Goal: Information Seeking & Learning: Learn about a topic

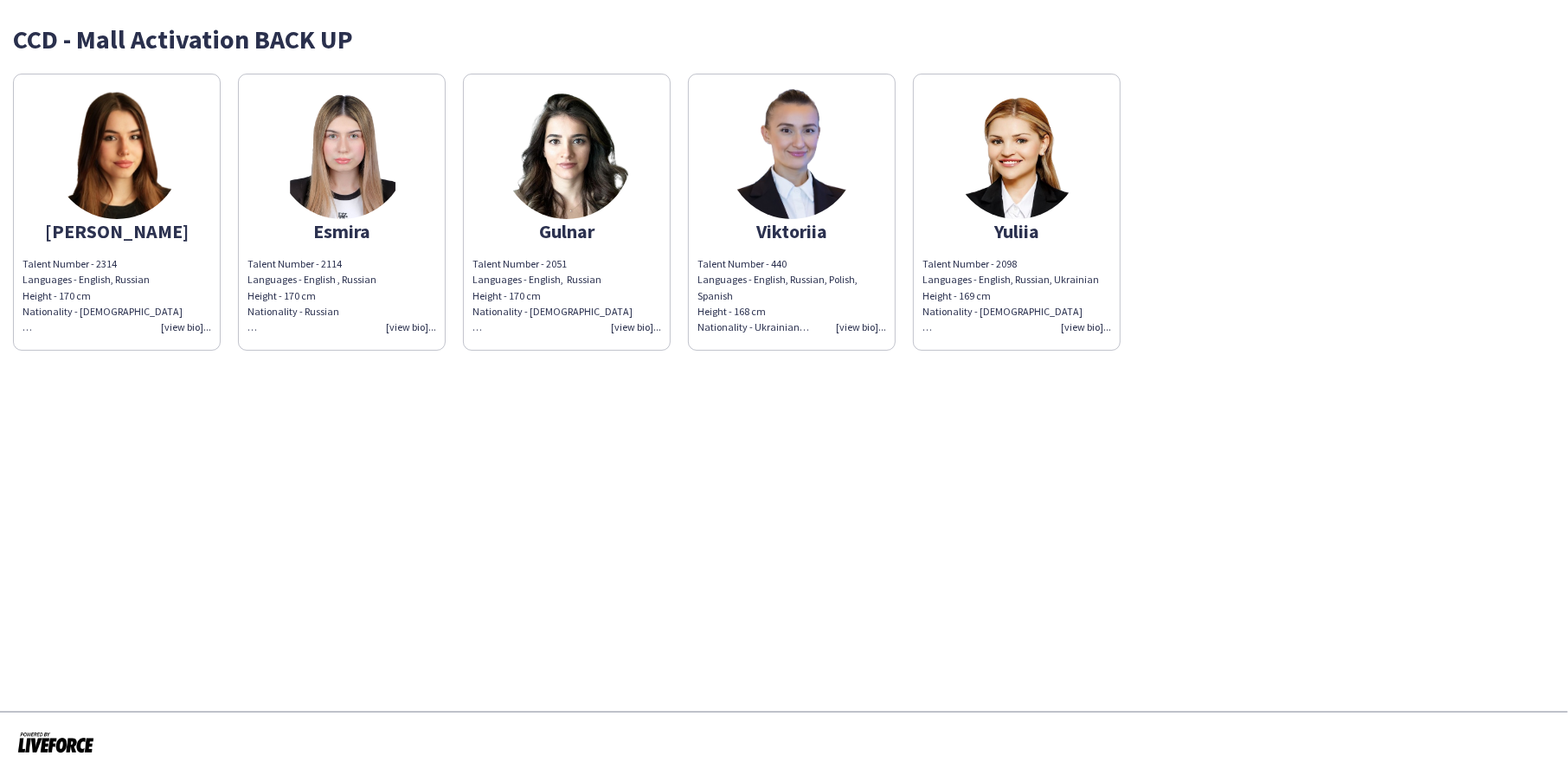
click at [804, 489] on app-share-pages "CCD - Mall Activation BACK UP [PERSON_NAME] Talent Number - 2314 Languages - En…" at bounding box center [784, 387] width 1568 height 775
click at [1218, 301] on div "[PERSON_NAME] Number - 2314 Languages - English, Russian Height - 170 cm Nation…" at bounding box center [784, 207] width 1541 height 286
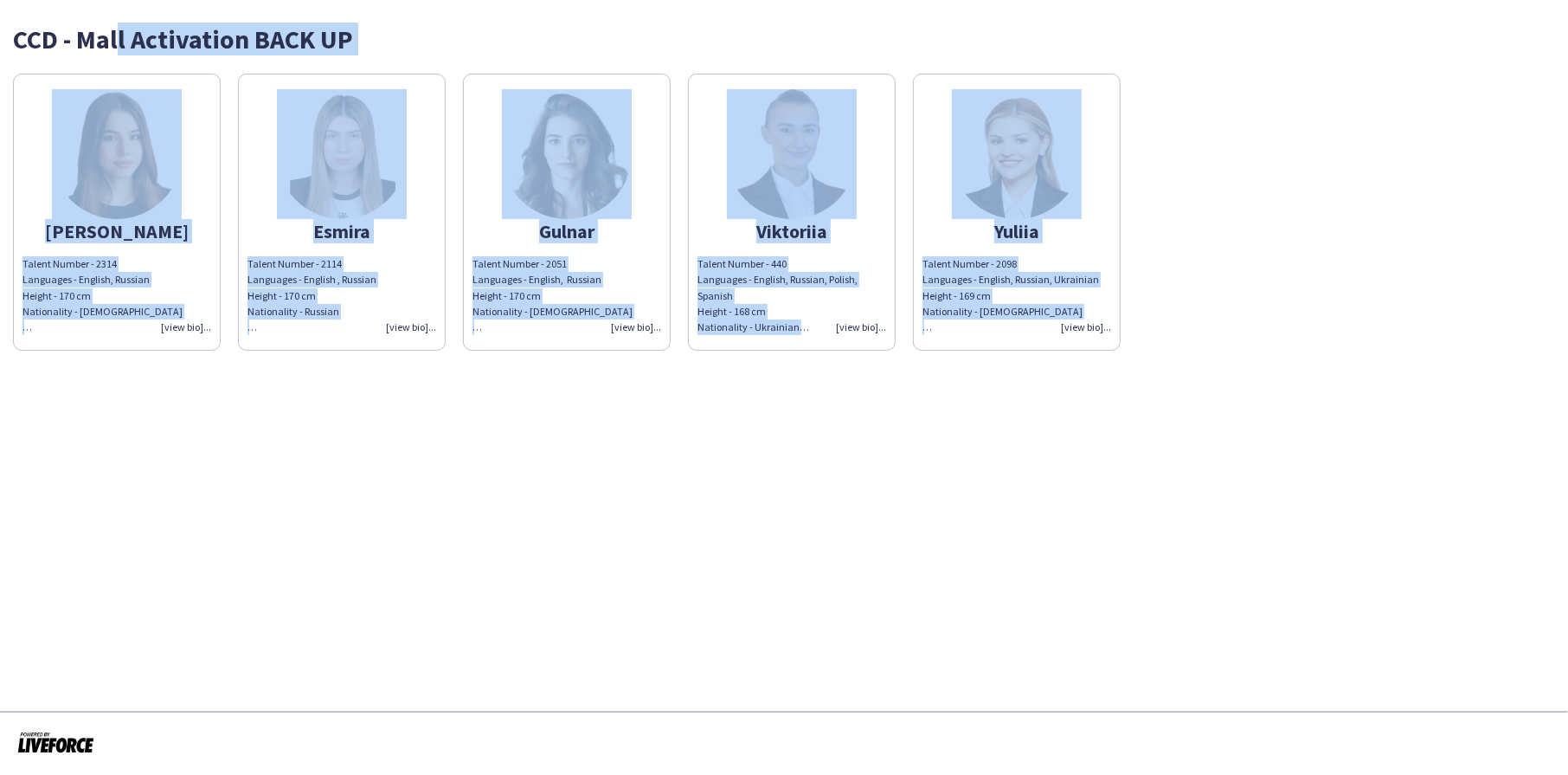
drag, startPoint x: 822, startPoint y: 304, endPoint x: 104, endPoint y: -69, distance: 809.1
click at [104, 0] on html "CCD - Mall Activation BACK UP [PERSON_NAME] Talent Number - 2314 Languages - En…" at bounding box center [784, 387] width 1568 height 775
click at [722, 403] on app-share-pages "CCD - Mall Activation BACK UP [PERSON_NAME] Talent Number - 2314 Languages - En…" at bounding box center [784, 387] width 1568 height 775
click at [126, 367] on app-share-pages "CCD - Mall Activation BACK UP [PERSON_NAME] Talent Number - 2314 Languages - En…" at bounding box center [784, 387] width 1568 height 775
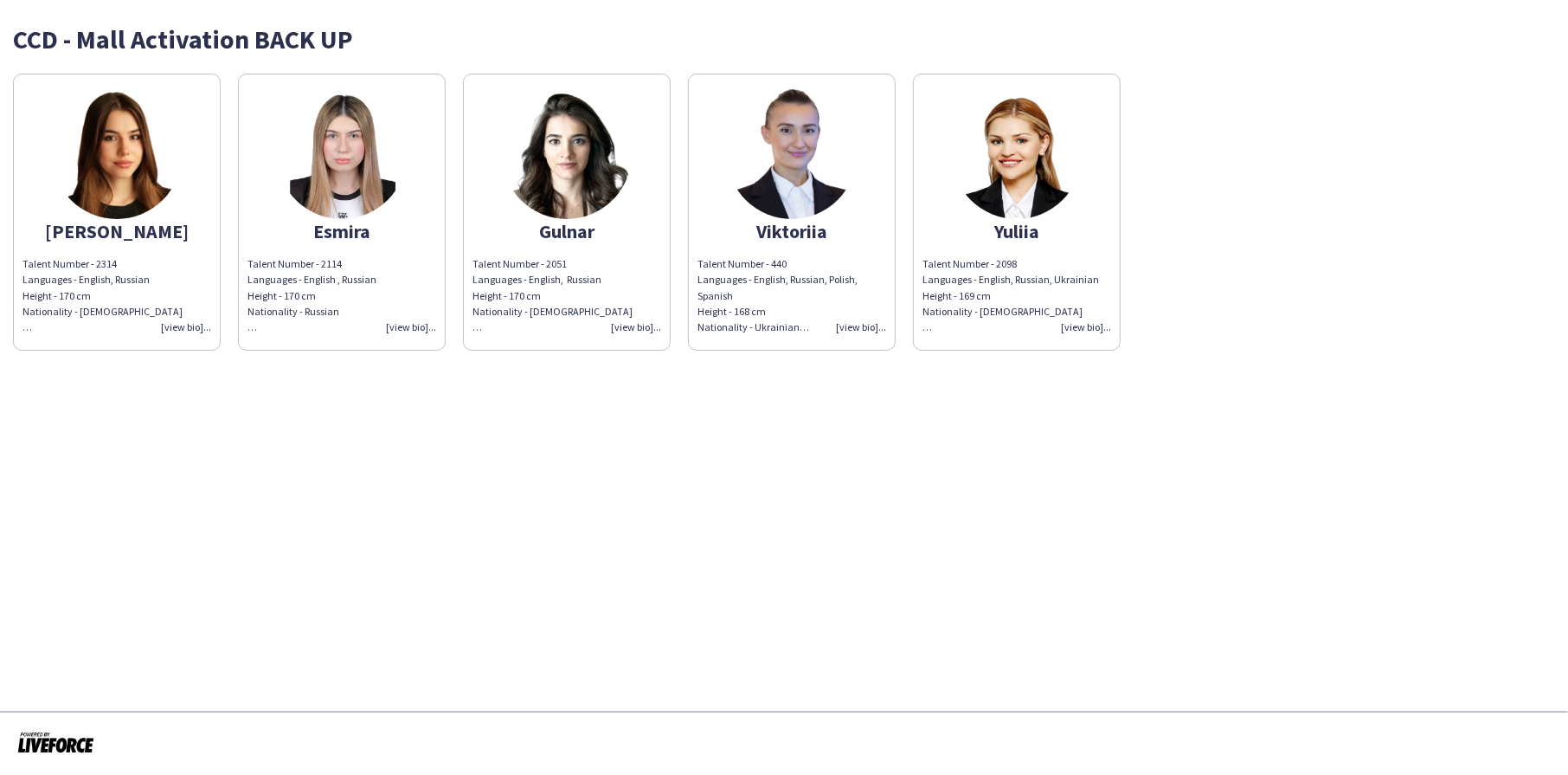
click at [99, 206] on img at bounding box center [117, 154] width 130 height 130
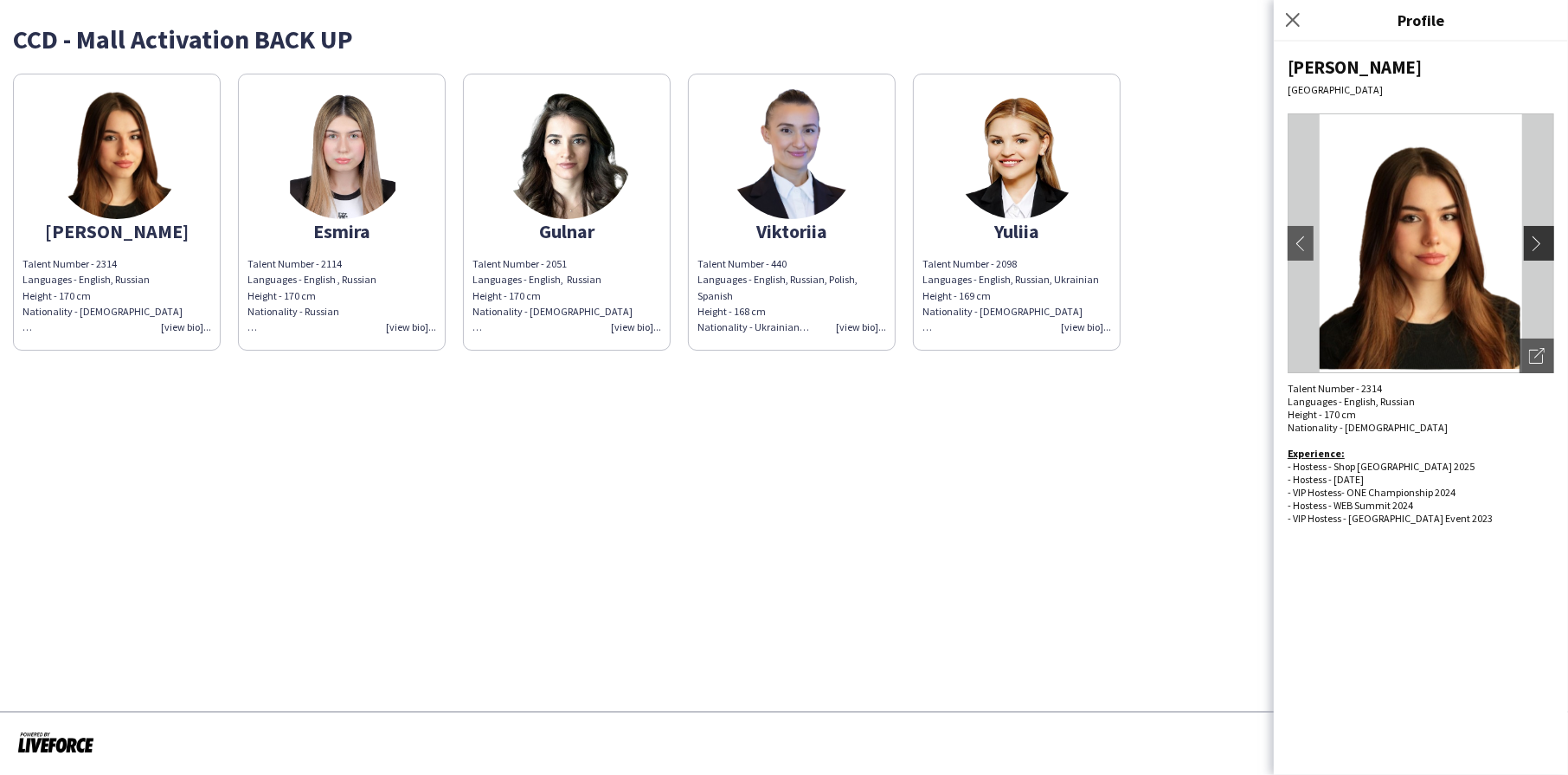
click at [1553, 248] on button "chevron-right" at bounding box center [1541, 243] width 34 height 34
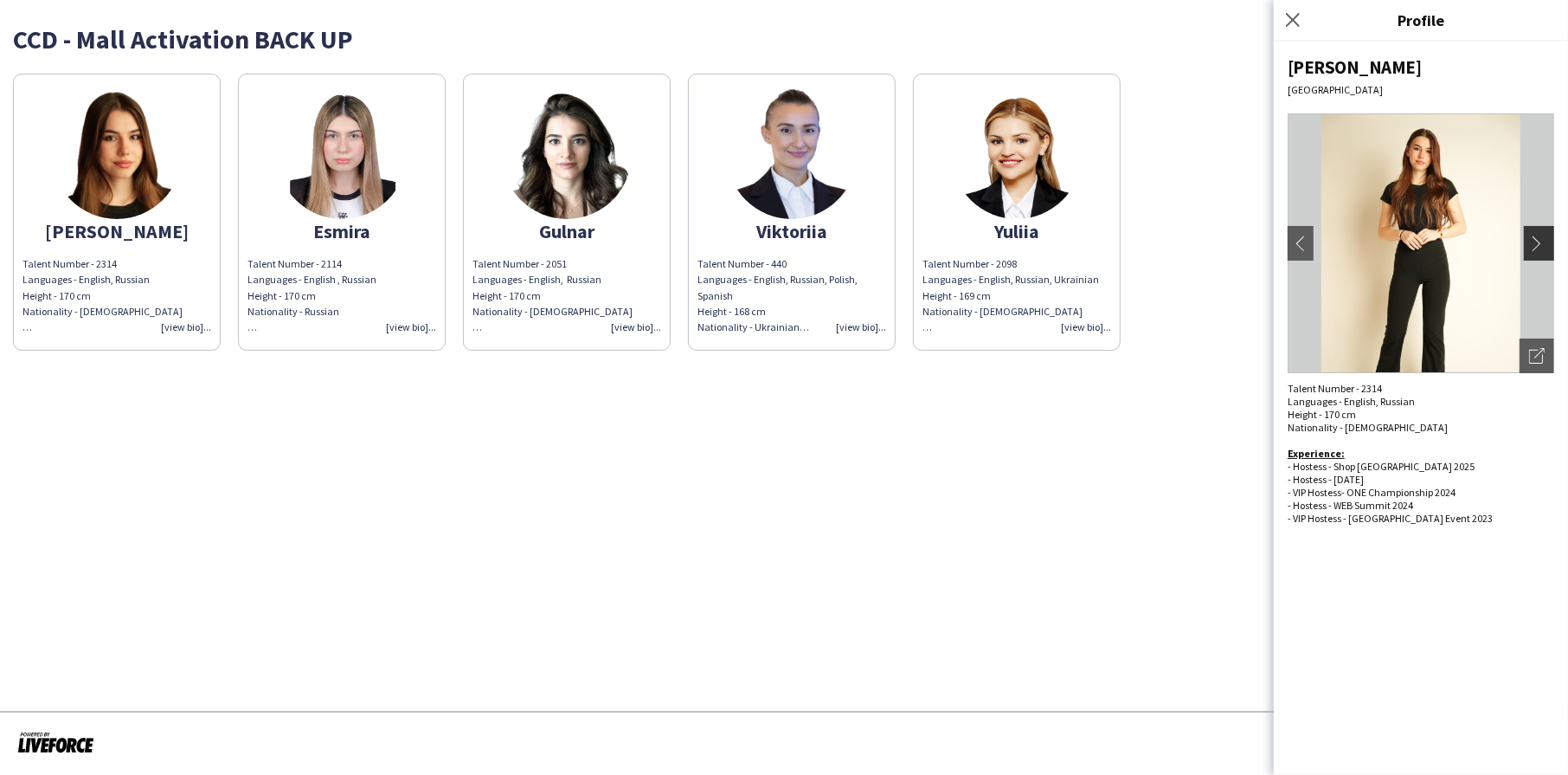
click at [1543, 248] on app-icon "chevron-right" at bounding box center [1541, 244] width 25 height 16
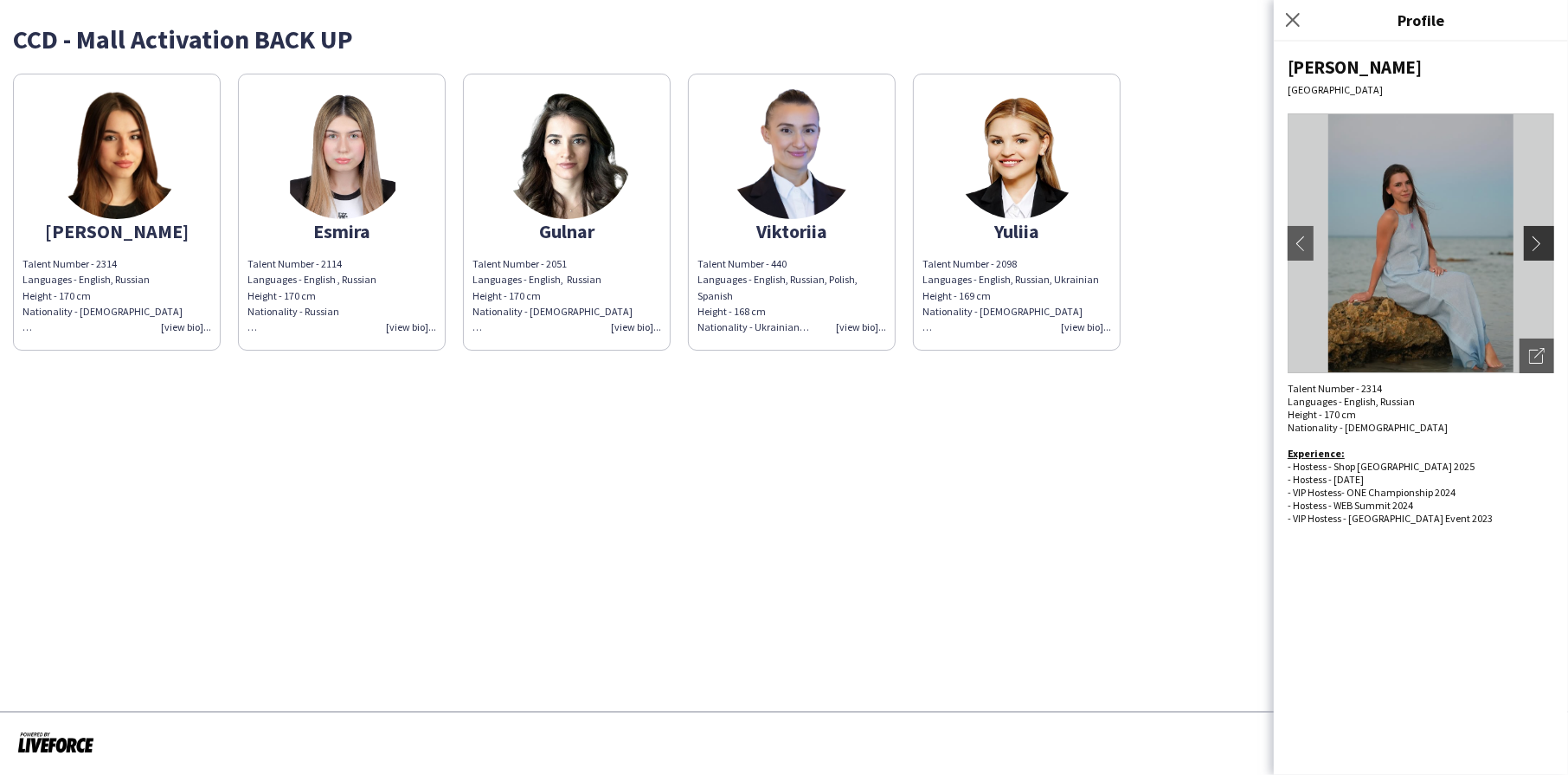
click at [1543, 248] on app-icon "chevron-right" at bounding box center [1541, 244] width 25 height 16
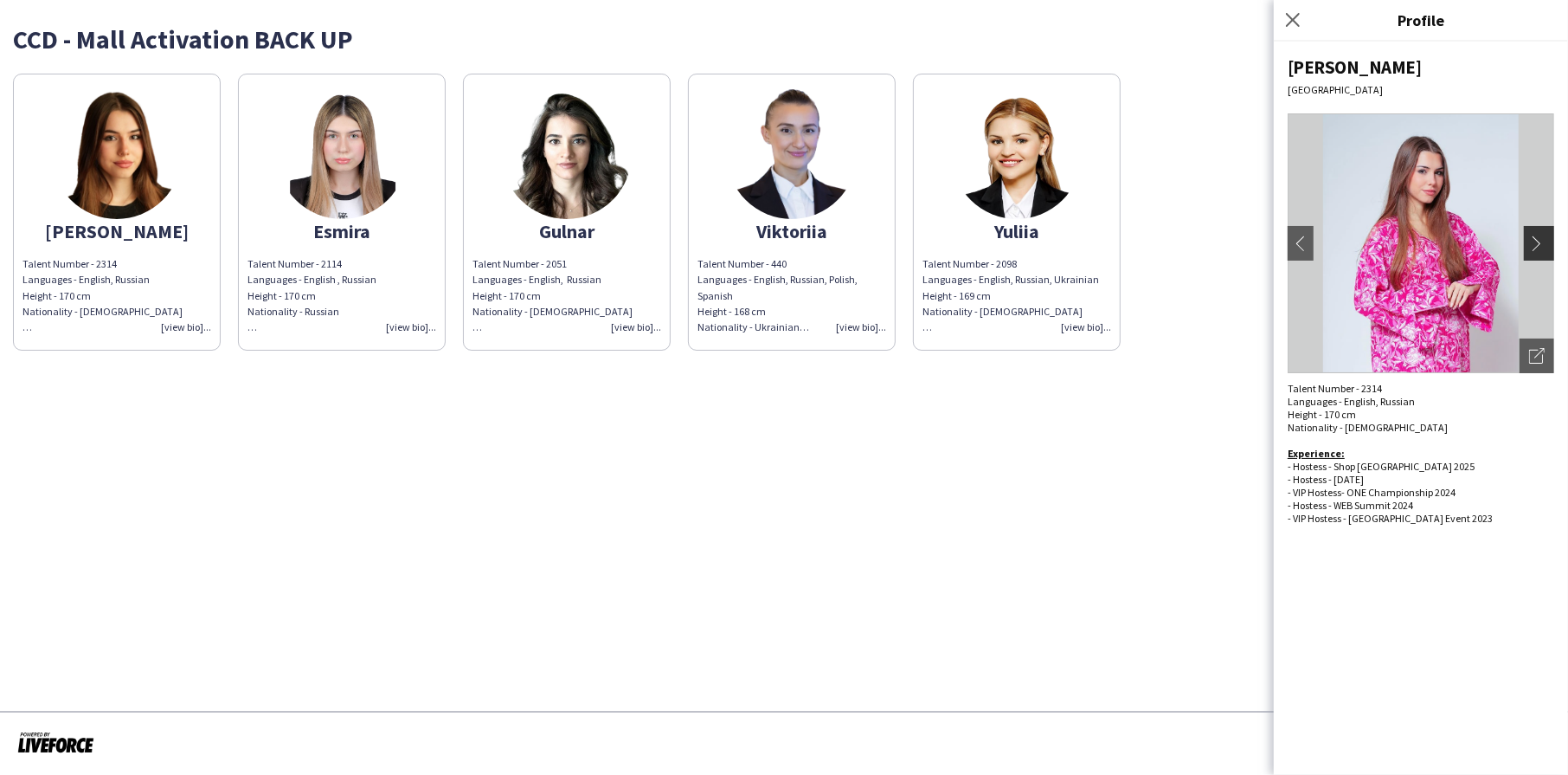
click at [1543, 248] on app-icon "chevron-right" at bounding box center [1541, 244] width 25 height 16
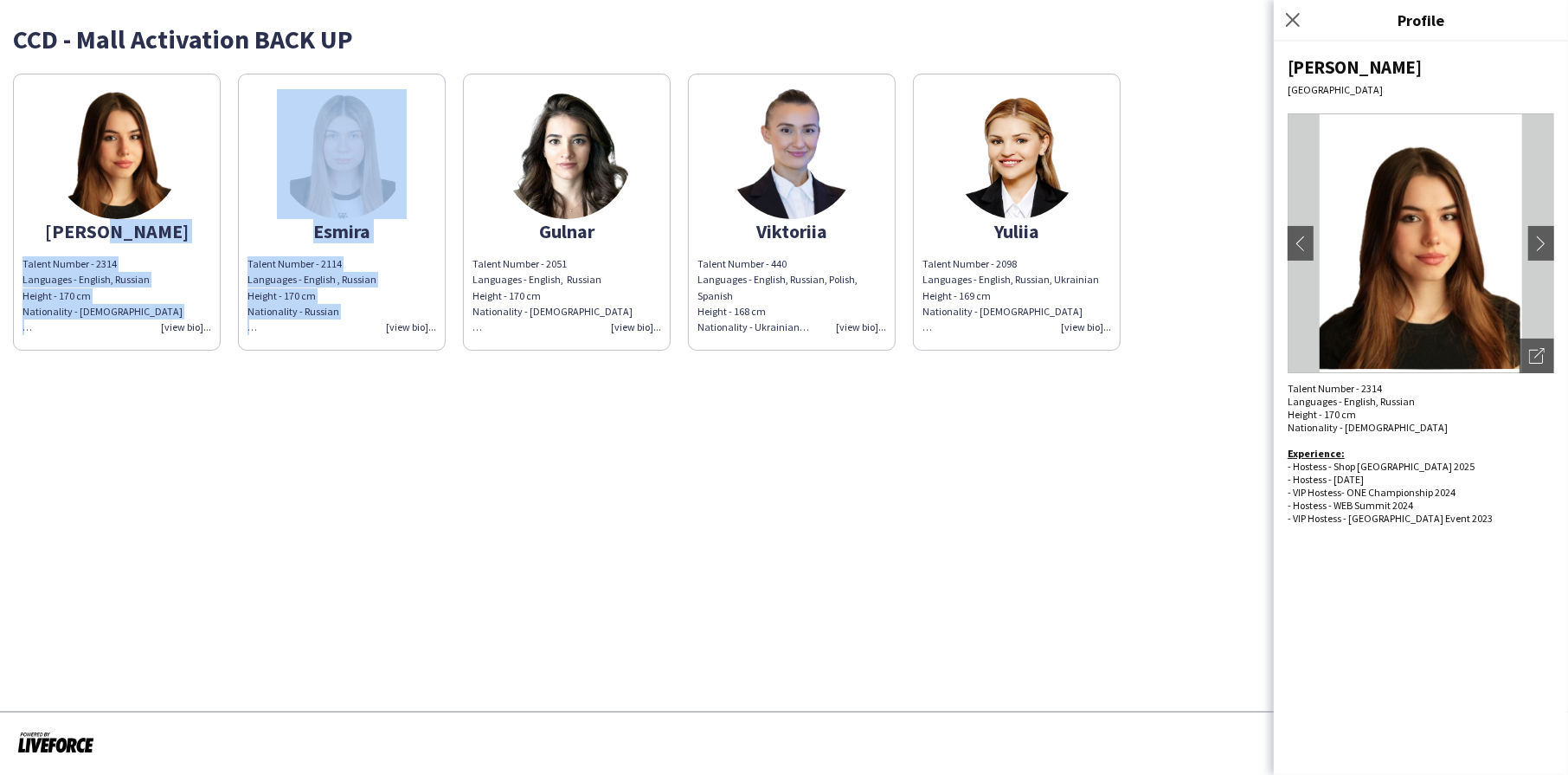
drag, startPoint x: 131, startPoint y: 235, endPoint x: 251, endPoint y: 528, distance: 316.6
click at [279, 484] on app-share-pages "CCD - Mall Activation BACK UP [PERSON_NAME] Talent Number - 2314 Languages - En…" at bounding box center [784, 387] width 1568 height 775
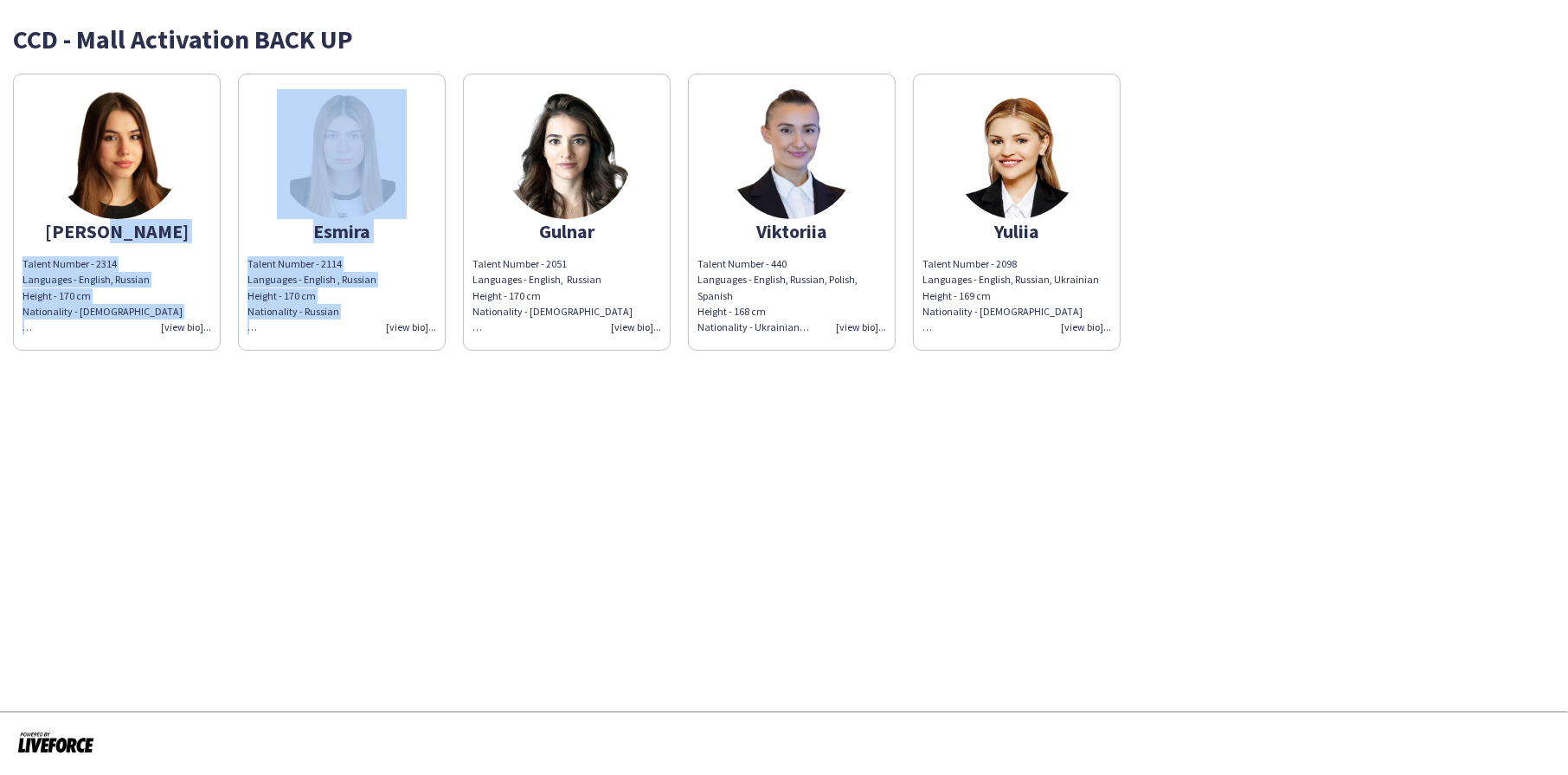
click at [103, 193] on img at bounding box center [117, 154] width 130 height 130
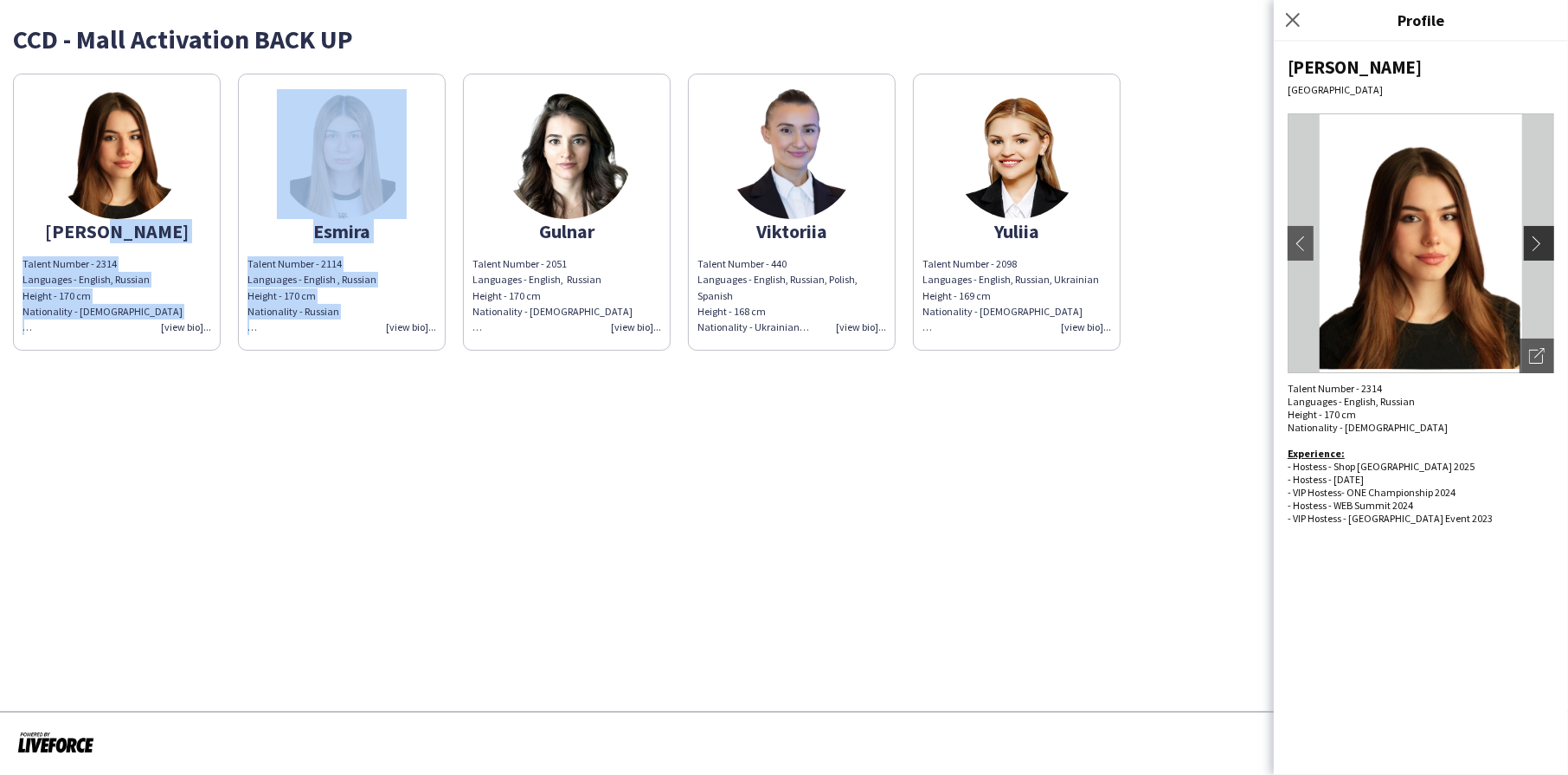
click at [1542, 250] on app-icon "chevron-right" at bounding box center [1541, 244] width 25 height 16
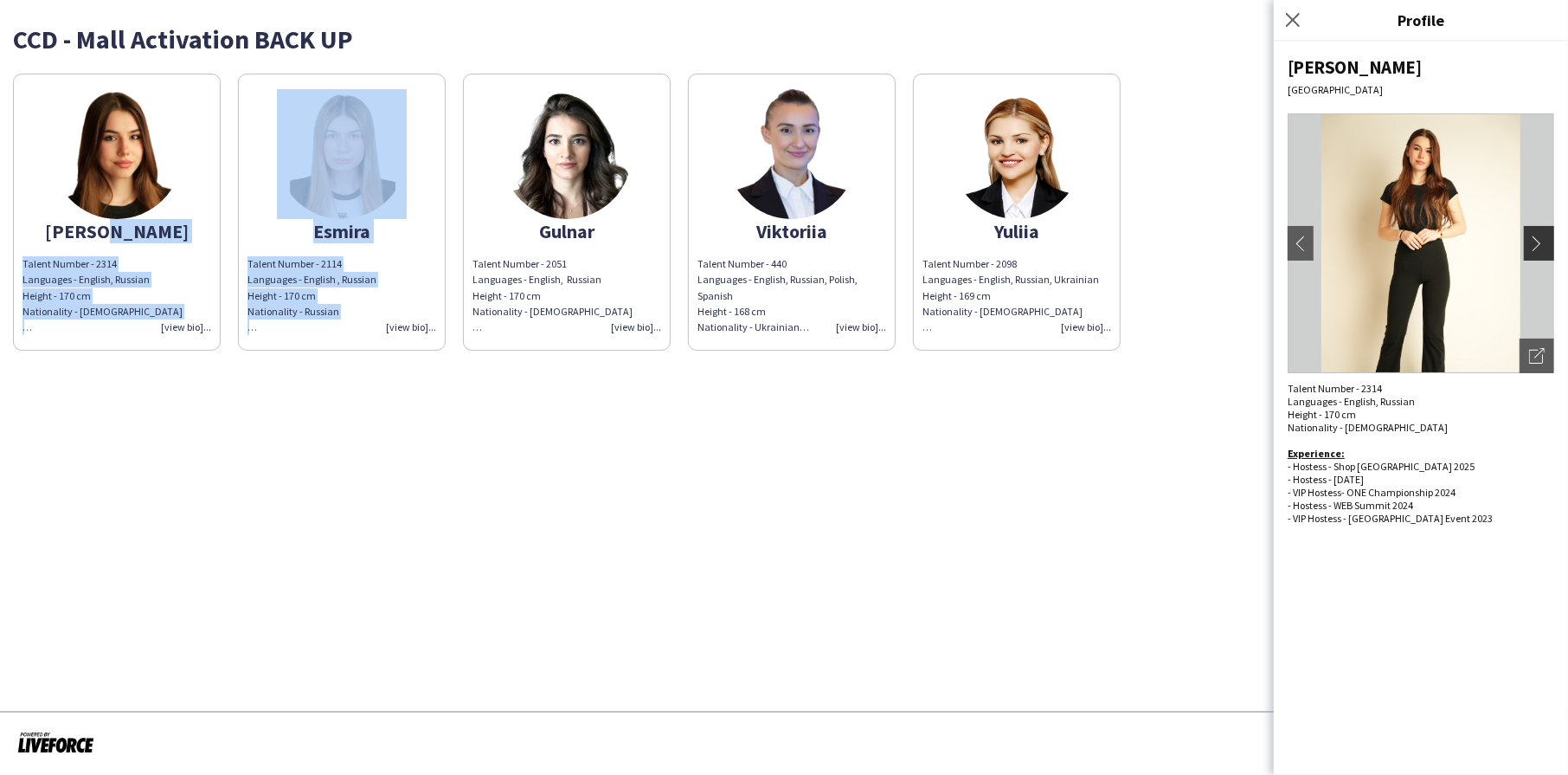
click at [1539, 249] on app-icon "chevron-right" at bounding box center [1541, 244] width 25 height 16
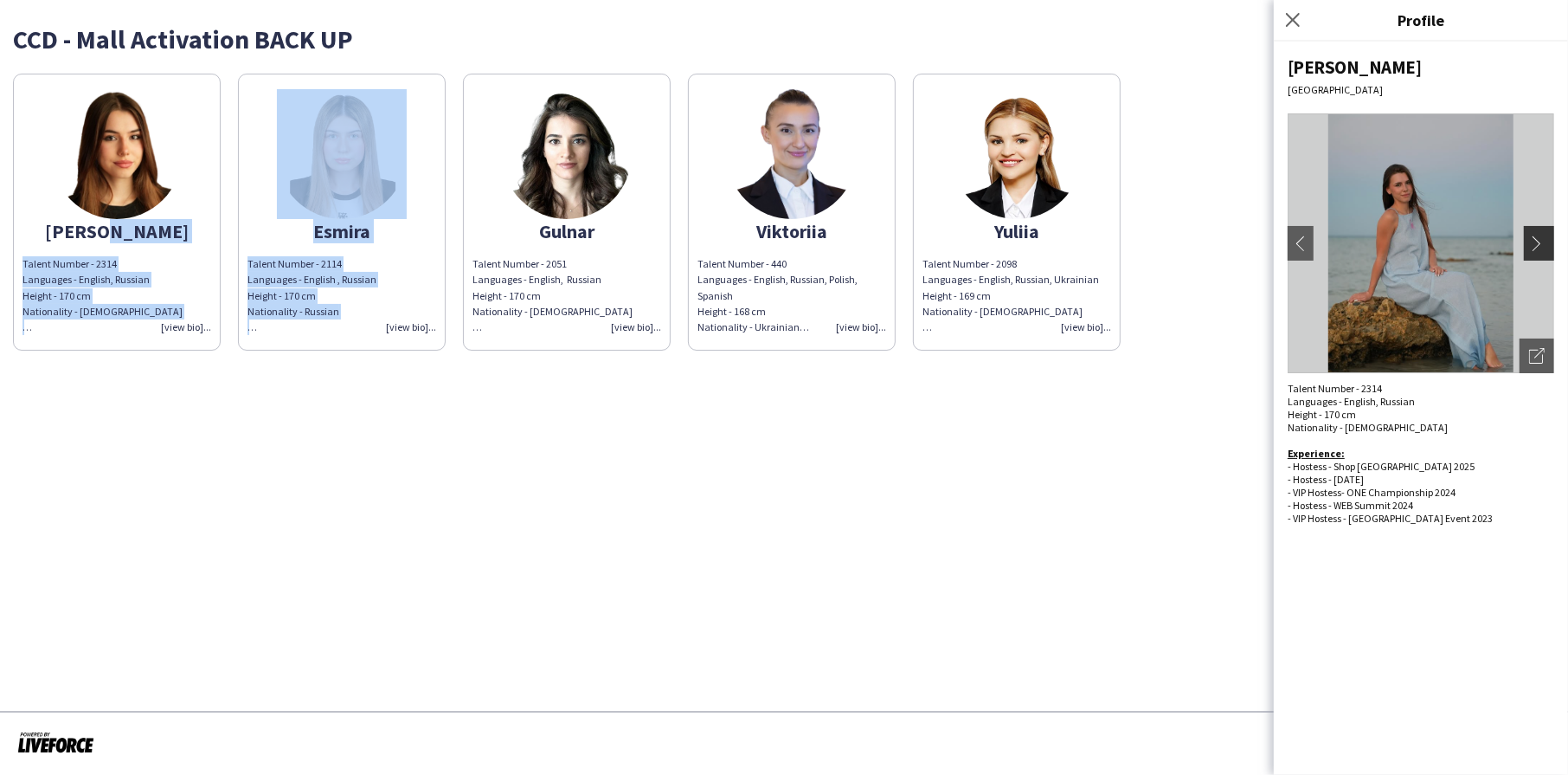
click at [1539, 249] on app-icon "chevron-right" at bounding box center [1541, 244] width 25 height 16
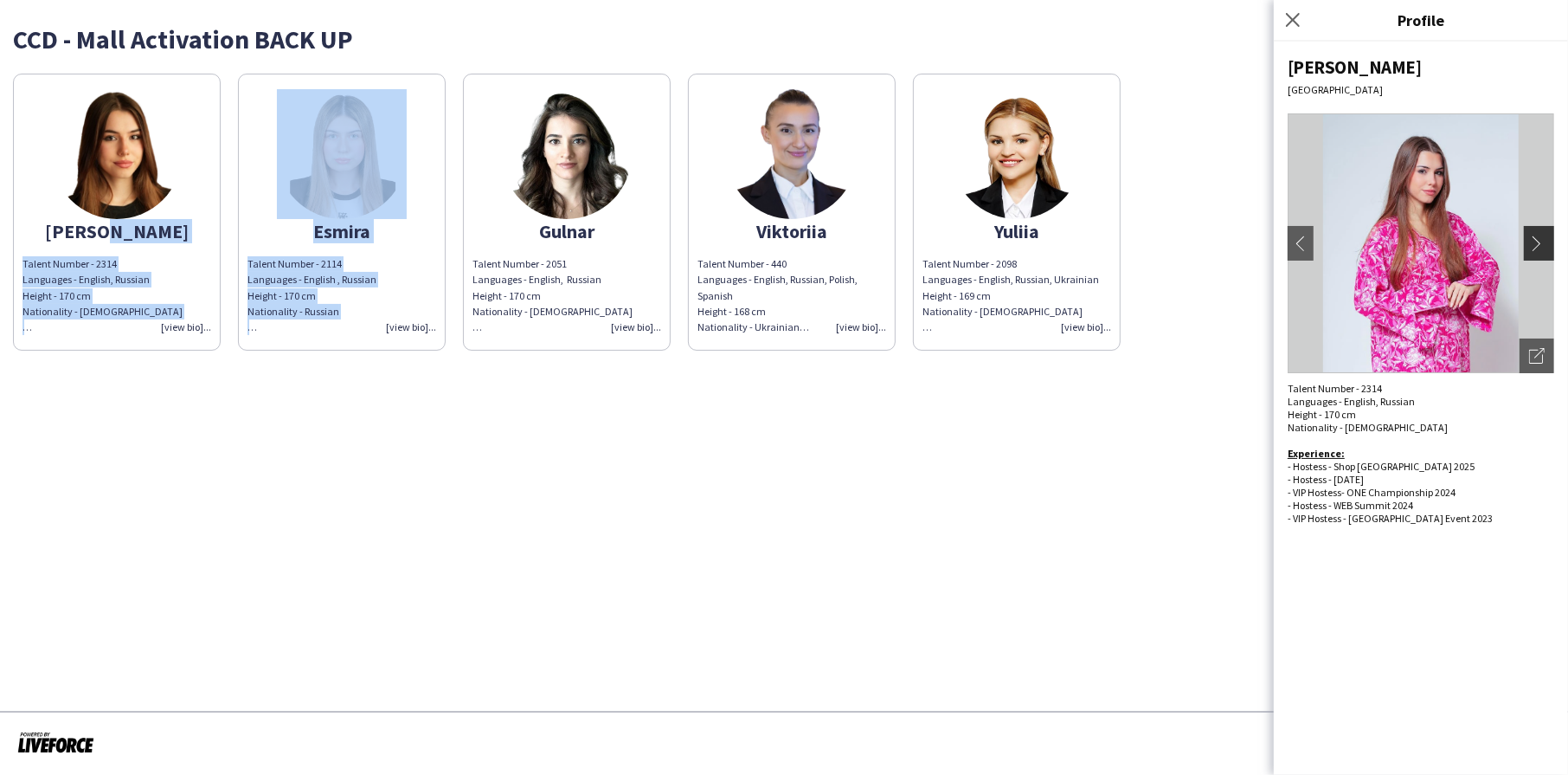
click at [1539, 249] on app-icon "chevron-right" at bounding box center [1541, 244] width 25 height 16
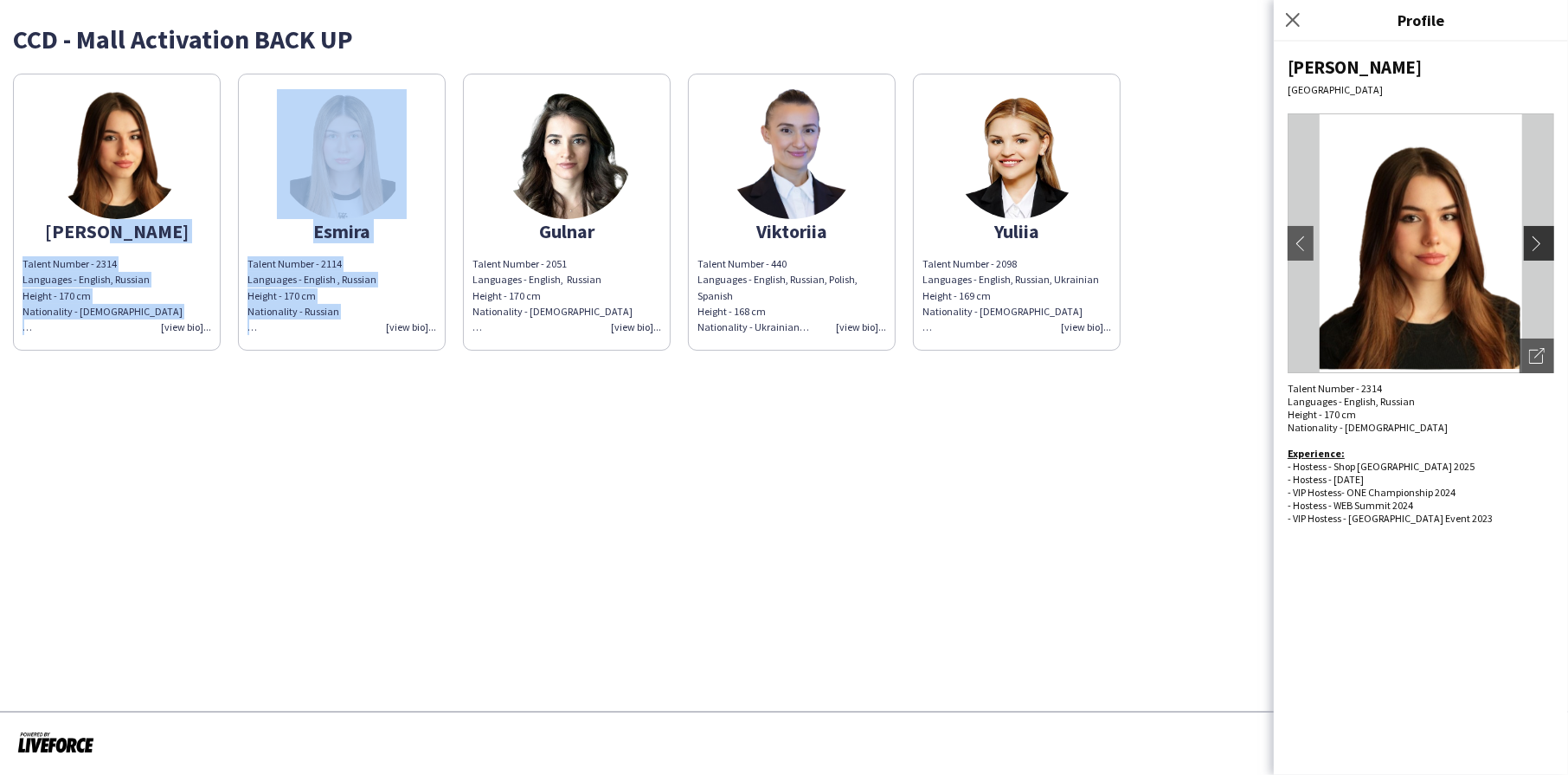
click at [1546, 249] on app-icon "chevron-right" at bounding box center [1541, 244] width 25 height 16
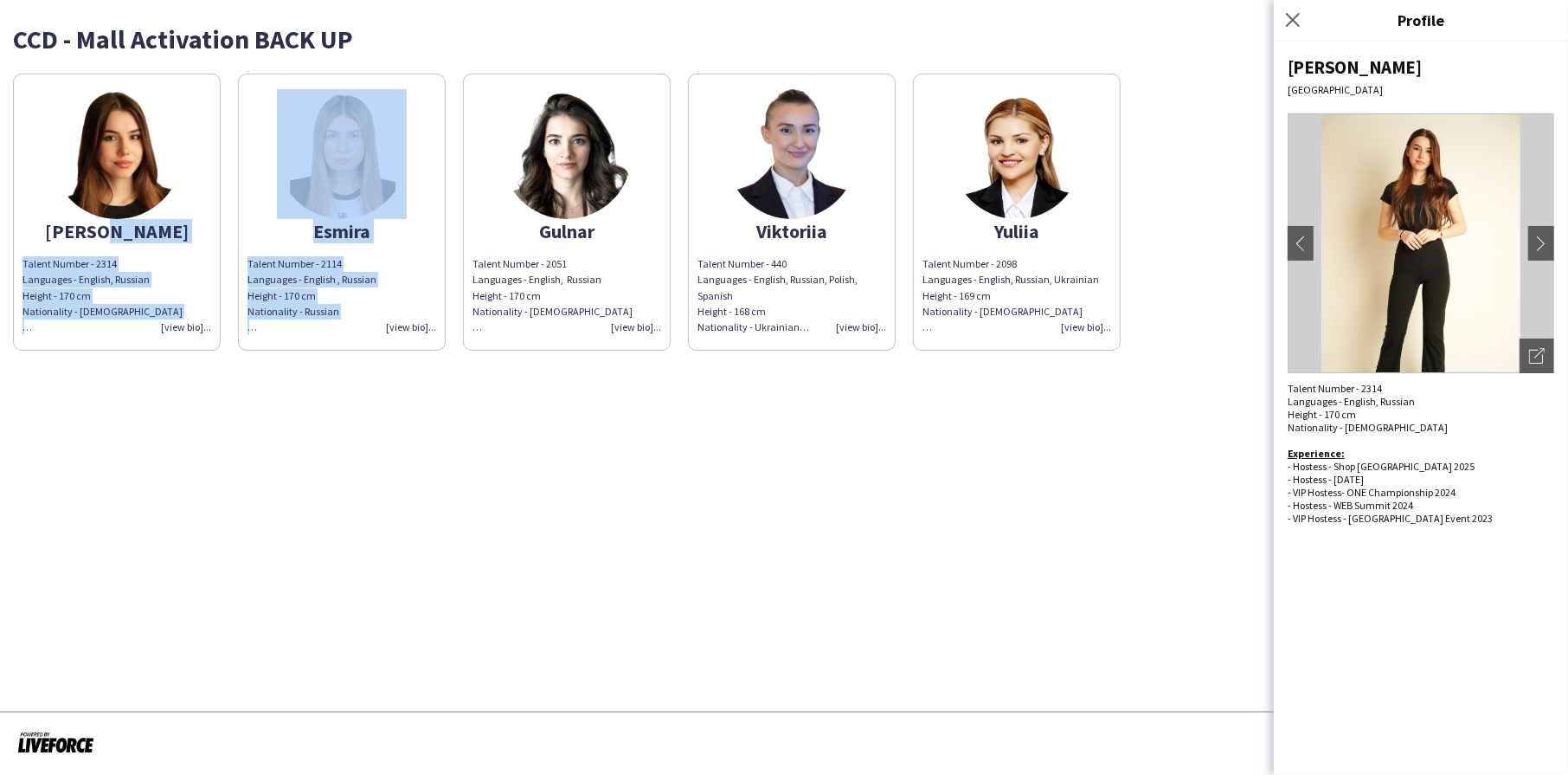
click at [224, 484] on app-share-pages "CCD - Mall Activation BACK UP [PERSON_NAME] Talent Number - 2314 Languages - En…" at bounding box center [784, 387] width 1568 height 775
